Goal: Transaction & Acquisition: Purchase product/service

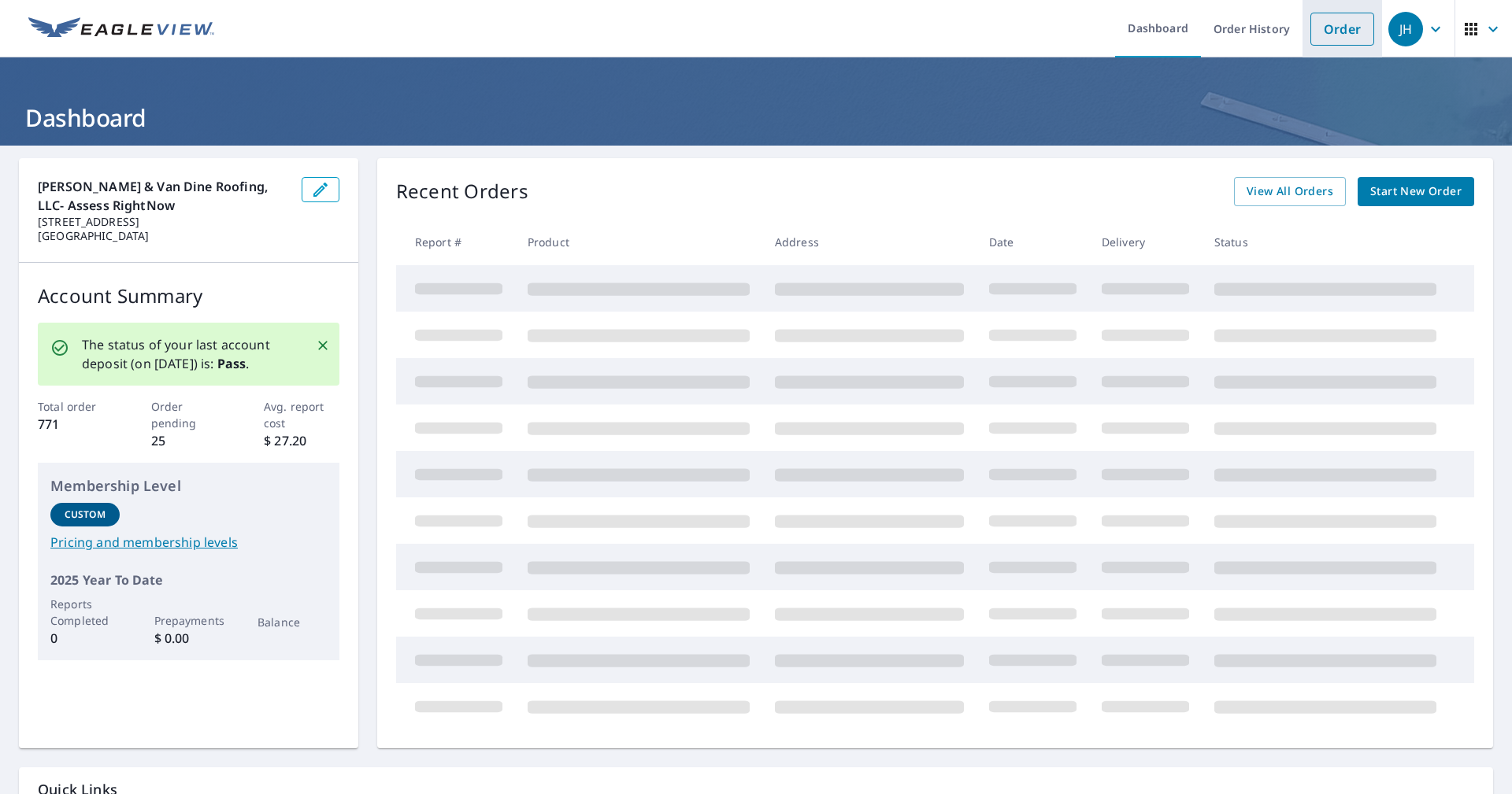
click at [1324, 32] on link "Order" at bounding box center [1342, 29] width 64 height 33
click at [1389, 191] on span "Start New Order" at bounding box center [1415, 191] width 91 height 20
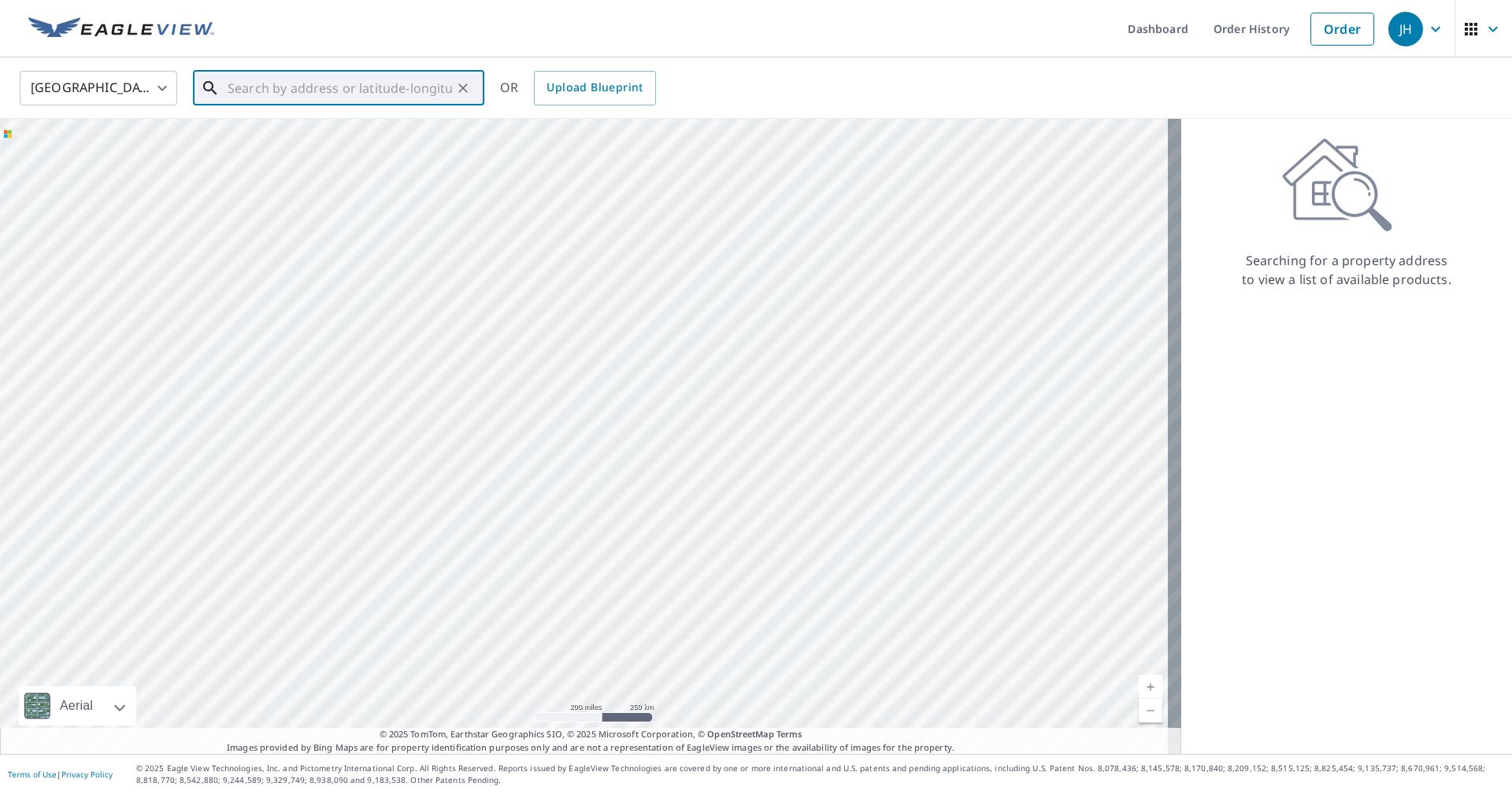
click at [243, 89] on input "text" at bounding box center [340, 89] width 225 height 44
click at [286, 150] on p "Laura, OH 45337" at bounding box center [348, 151] width 248 height 16
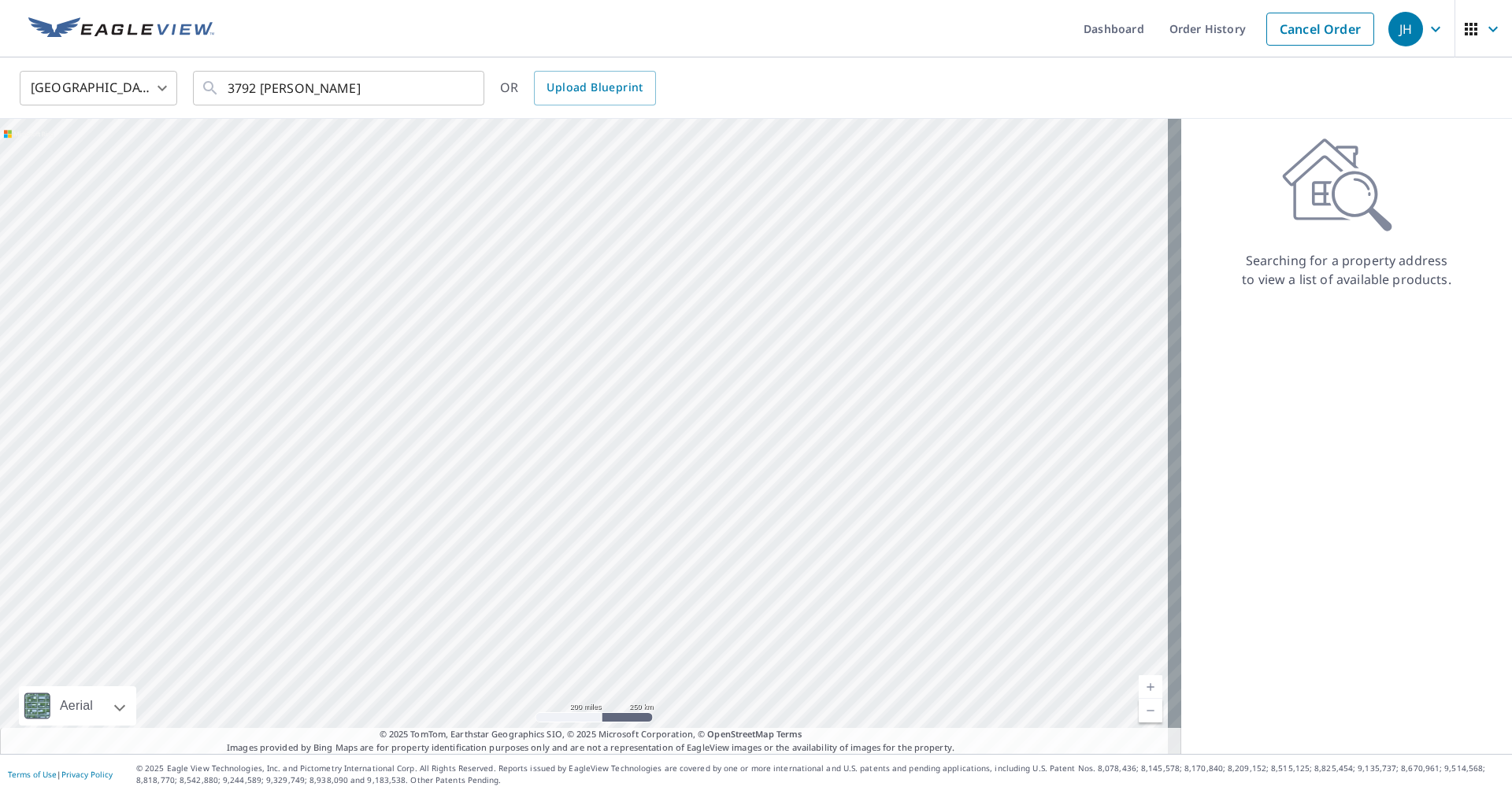
type input "3792 Wright Rd Laura, OH 45337"
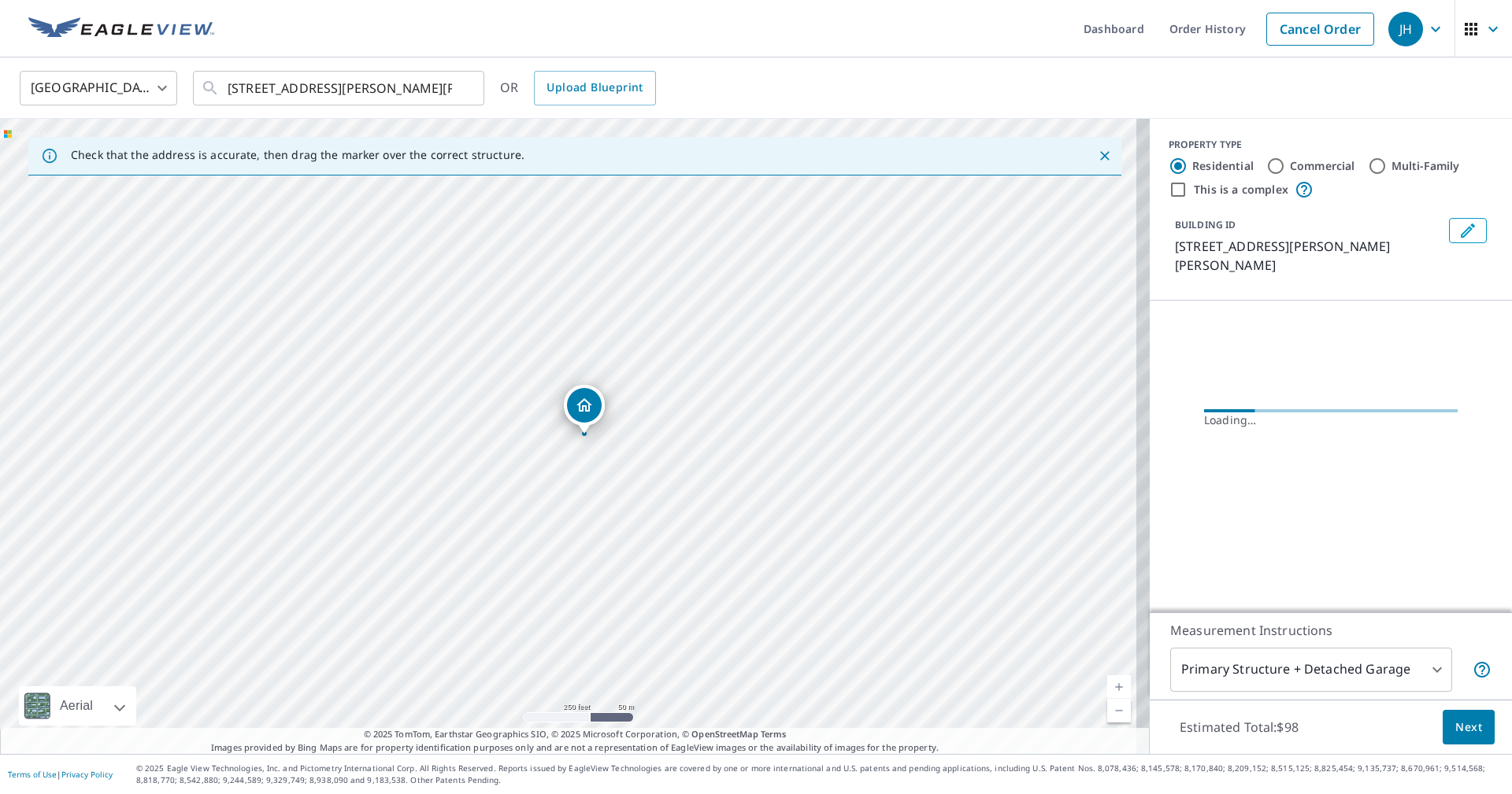
click at [1107, 688] on link "Current Level 17, Zoom In" at bounding box center [1119, 687] width 24 height 24
click at [1107, 688] on link "Current Level 18, Zoom In" at bounding box center [1119, 687] width 24 height 24
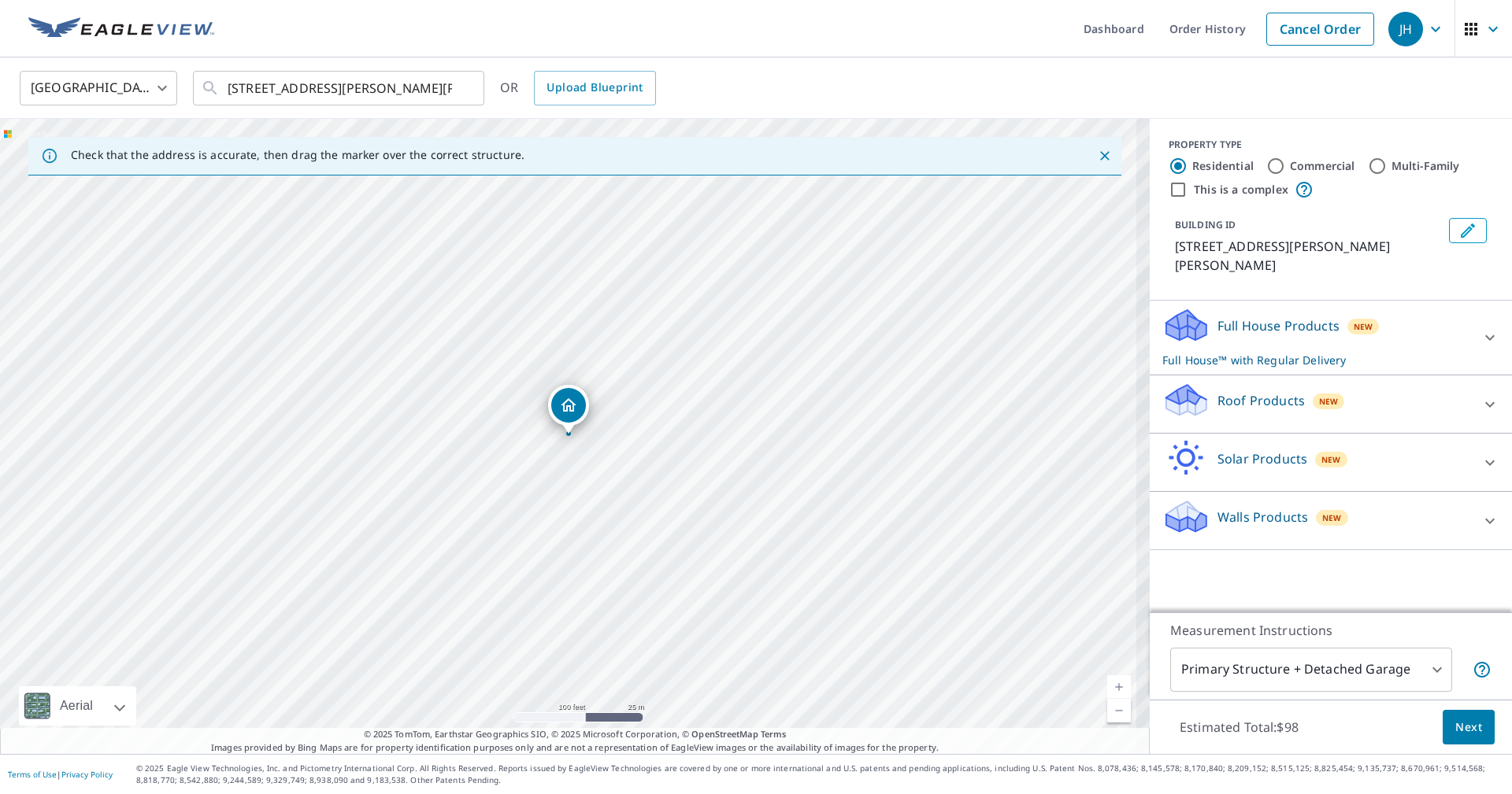
click at [1107, 688] on link "Current Level 18, Zoom In" at bounding box center [1119, 687] width 24 height 24
click at [1107, 688] on link "Current Level 19, Zoom In Disabled" at bounding box center [1119, 687] width 24 height 24
click at [1107, 688] on link "Current Level 20, Zoom In Disabled" at bounding box center [1119, 687] width 24 height 24
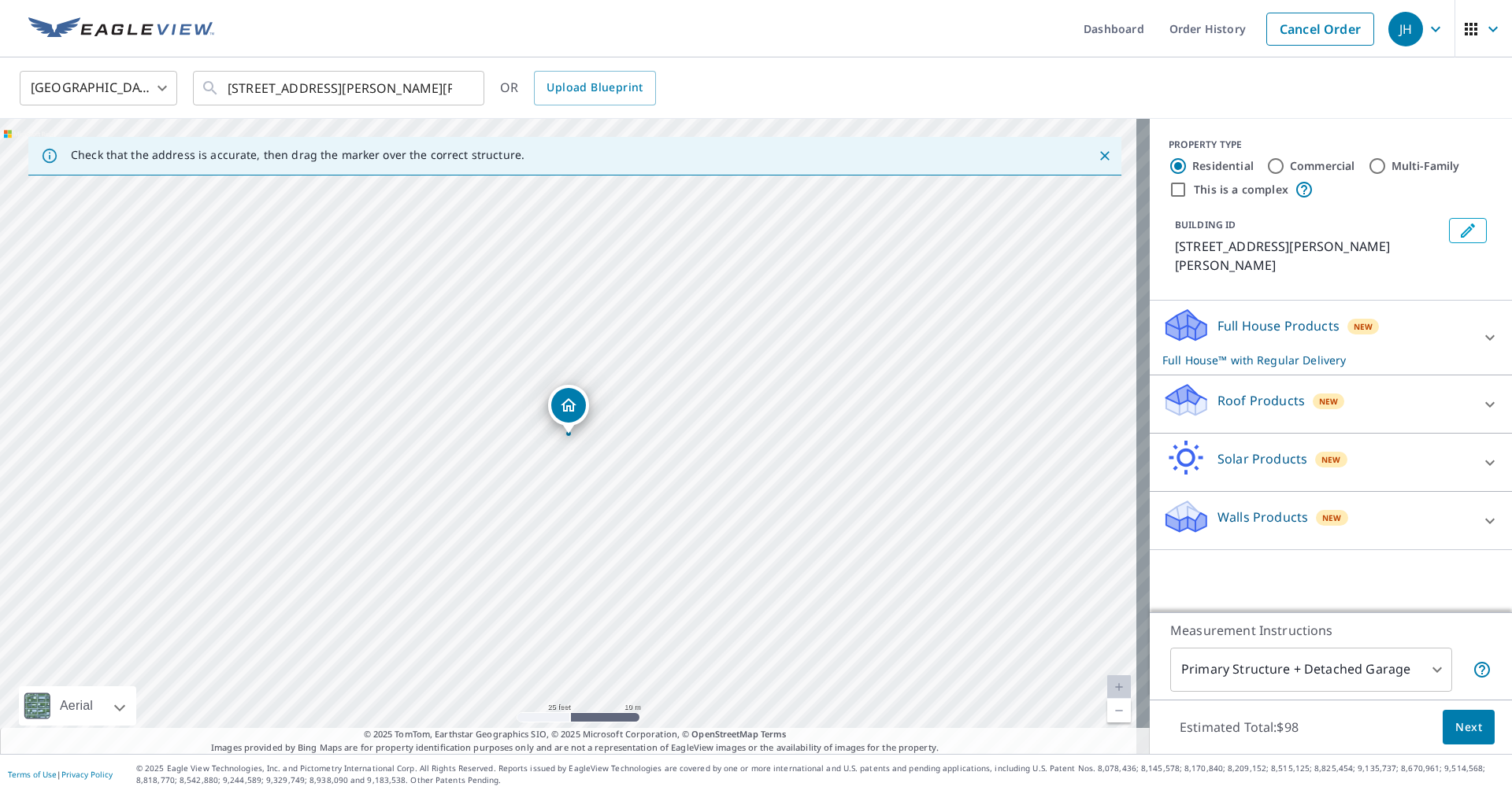
click at [1107, 688] on link "Current Level 20, Zoom In Disabled" at bounding box center [1119, 687] width 24 height 24
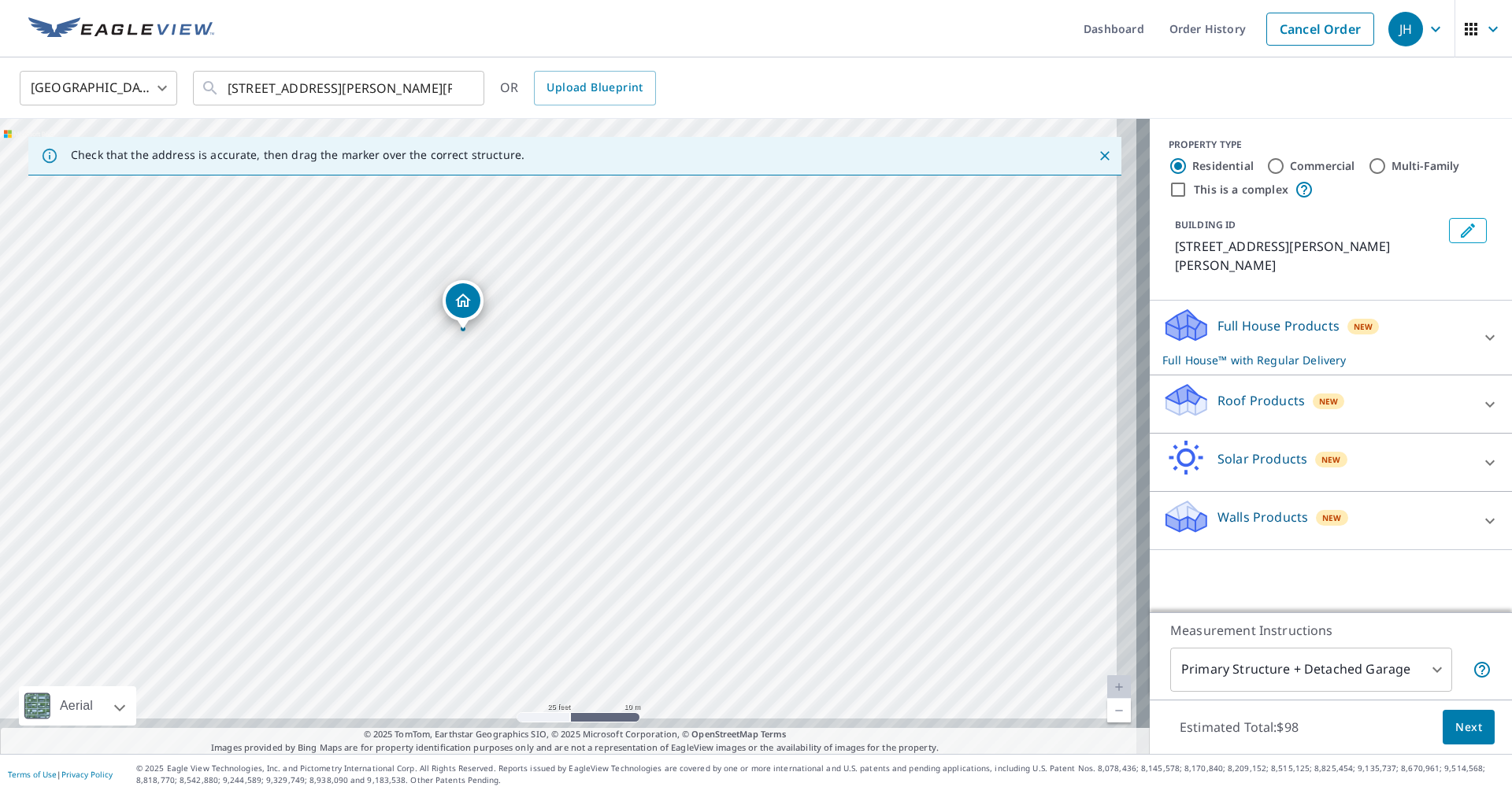
drag, startPoint x: 790, startPoint y: 497, endPoint x: 771, endPoint y: 461, distance: 40.7
click at [771, 461] on div "3792 Wright Rd Laura, OH 45337" at bounding box center [574, 436] width 1150 height 635
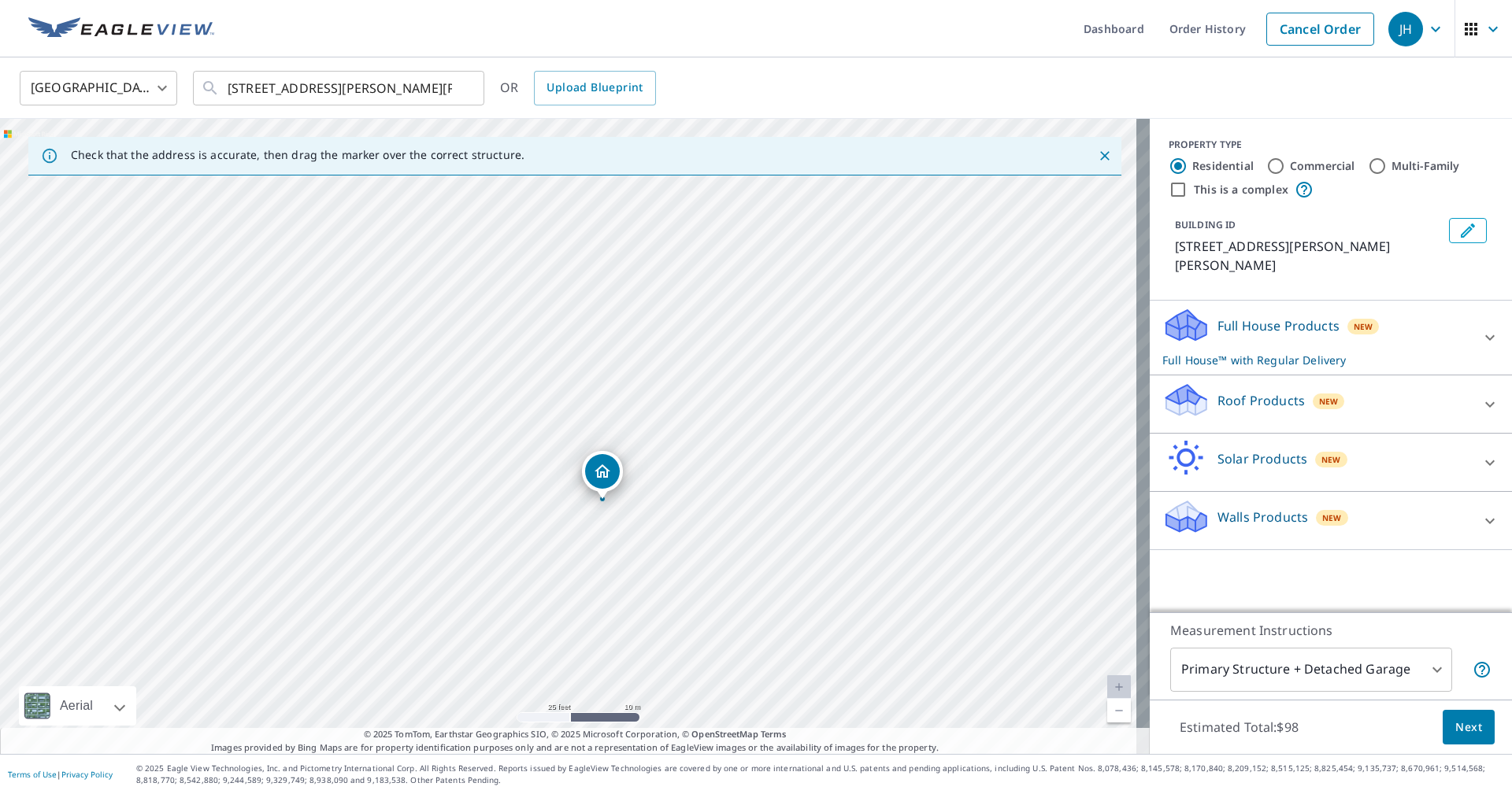
drag, startPoint x: 468, startPoint y: 307, endPoint x: 606, endPoint y: 478, distance: 219.7
click at [1255, 391] on p "Roof Products" at bounding box center [1261, 401] width 87 height 19
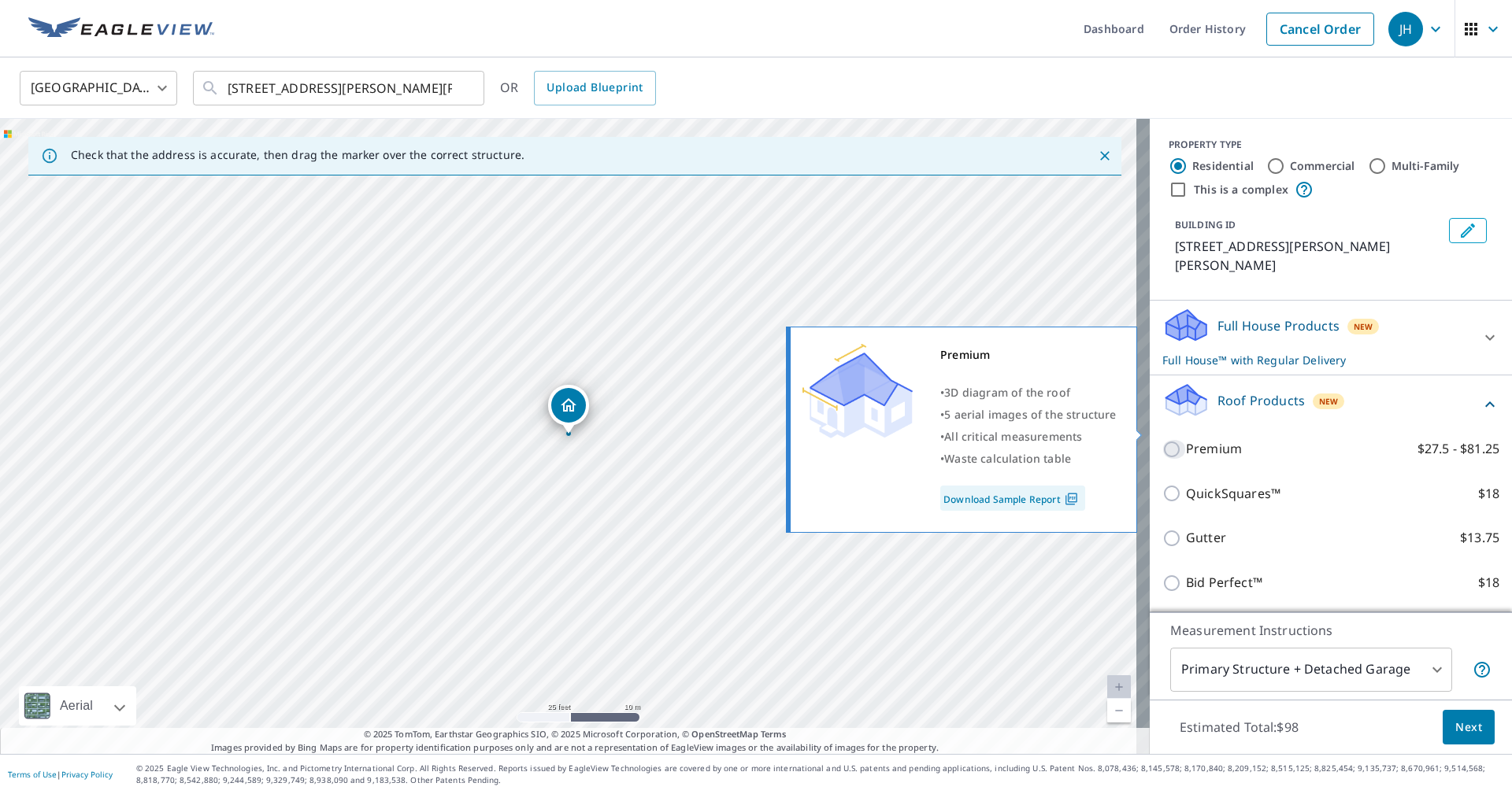
click at [1162, 440] on input "Premium $27.5 - $81.25" at bounding box center [1174, 449] width 24 height 19
checkbox input "true"
checkbox input "false"
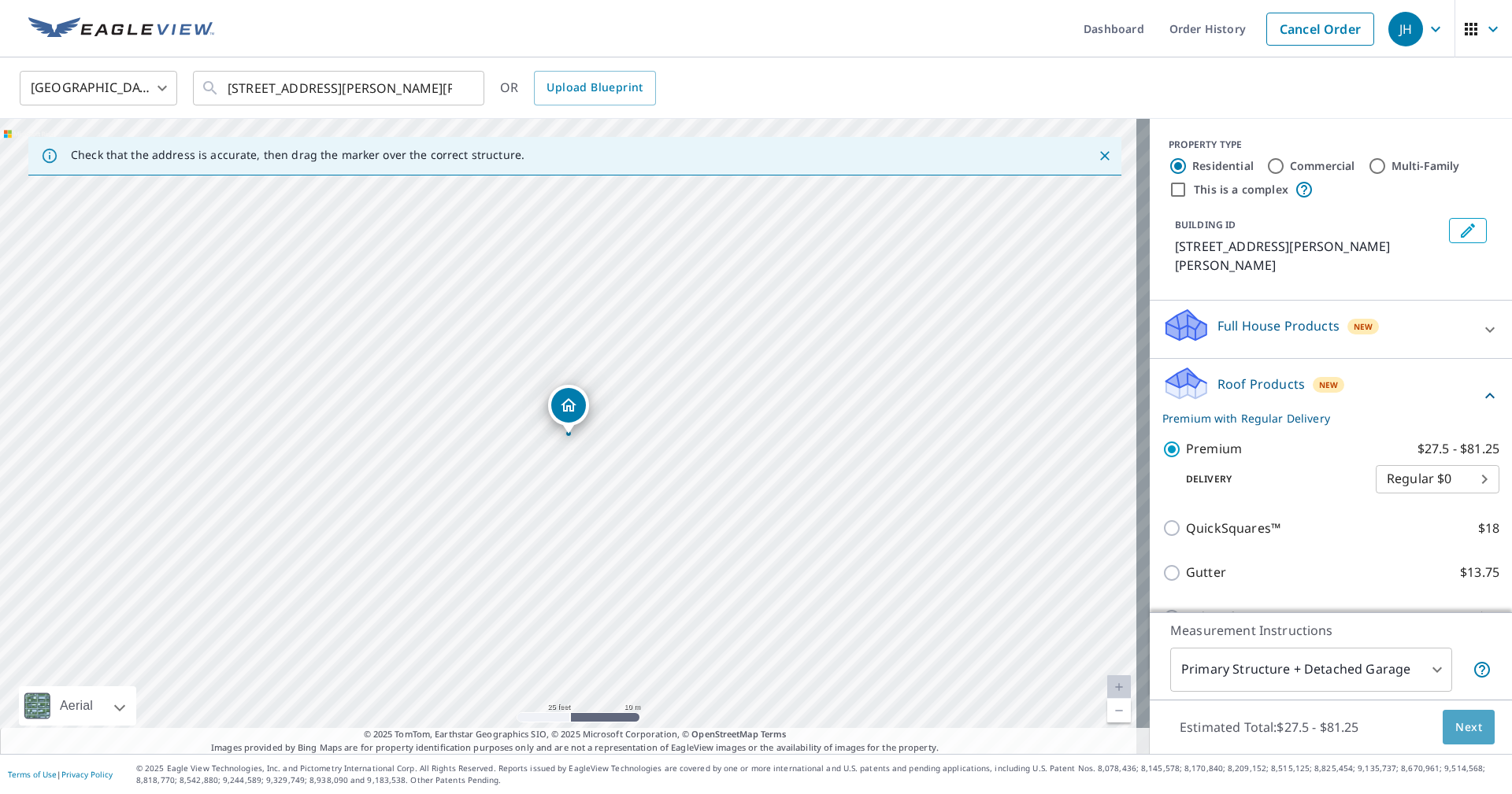
click at [1455, 724] on span "Next" at bounding box center [1468, 728] width 27 height 20
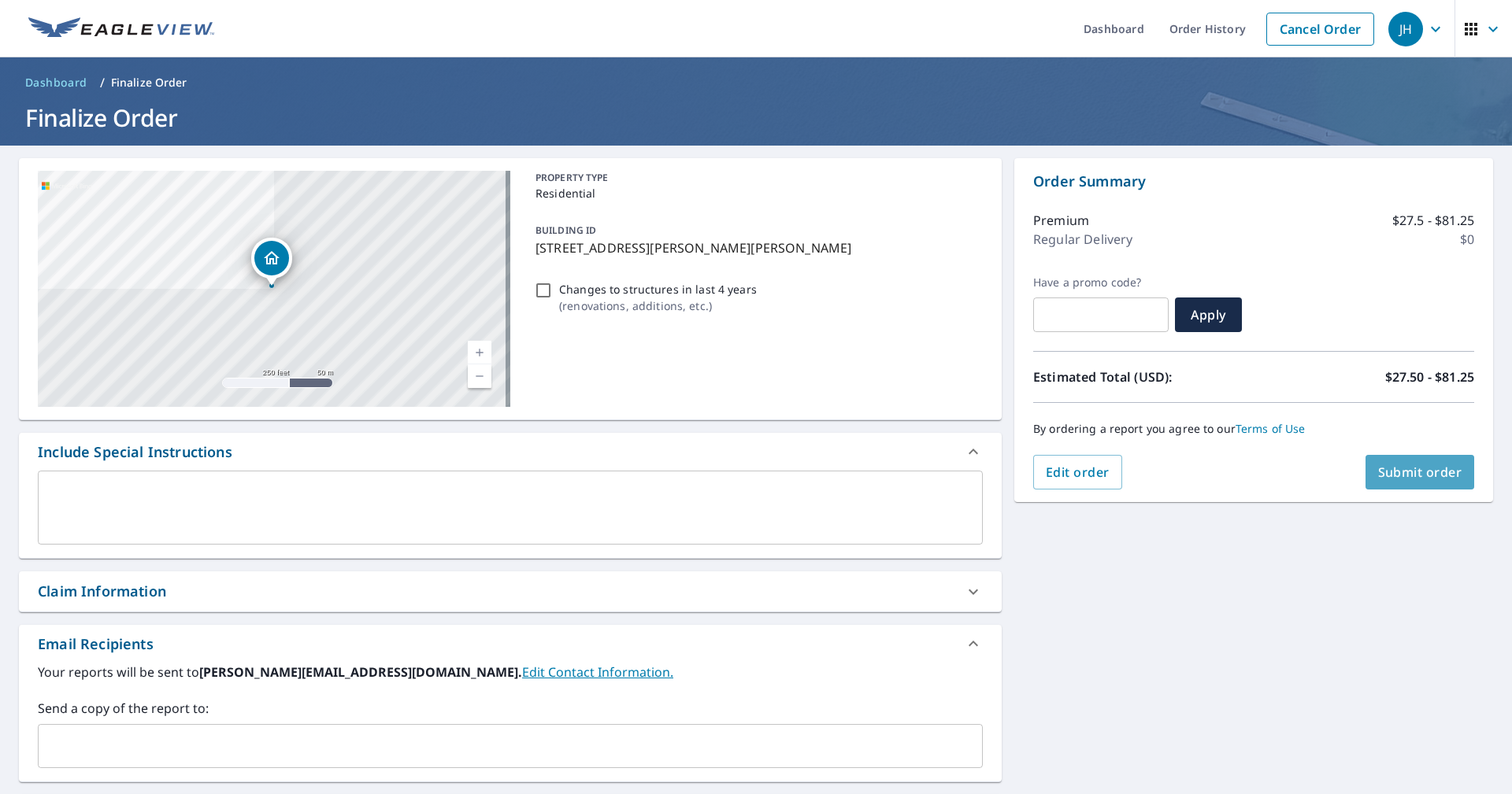
click at [1413, 474] on span "Submit order" at bounding box center [1420, 472] width 84 height 17
checkbox input "true"
